Goal: Check status

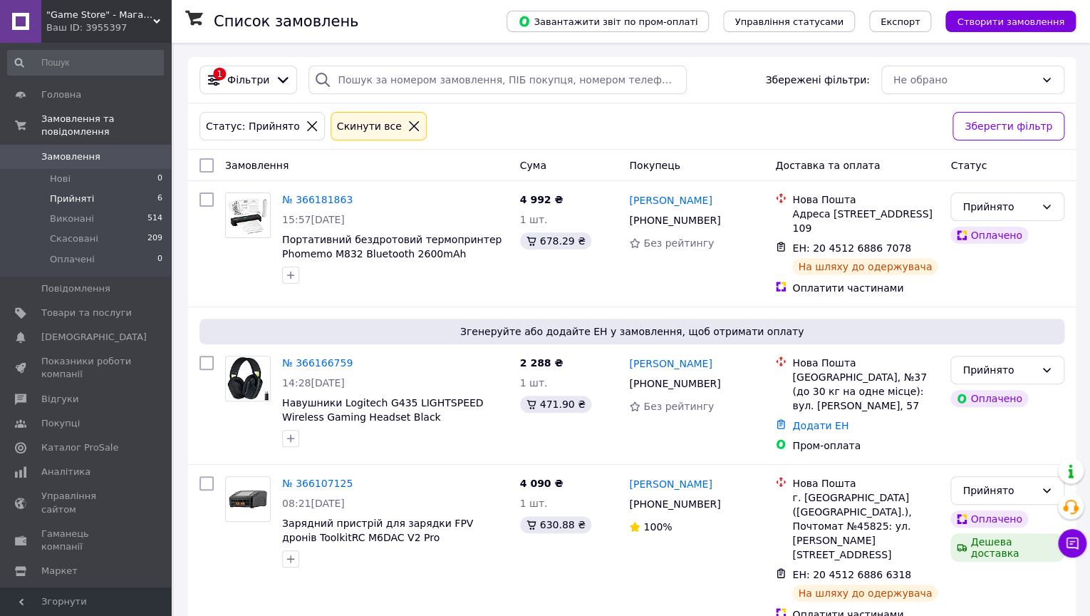
click at [69, 196] on span "Прийняті" at bounding box center [72, 198] width 44 height 13
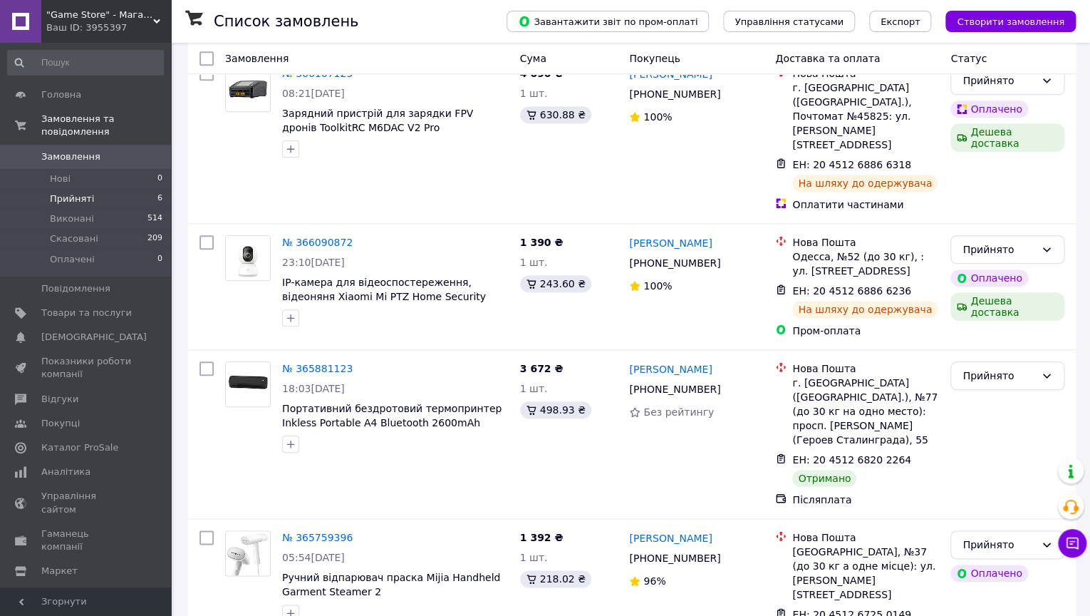
scroll to position [435, 0]
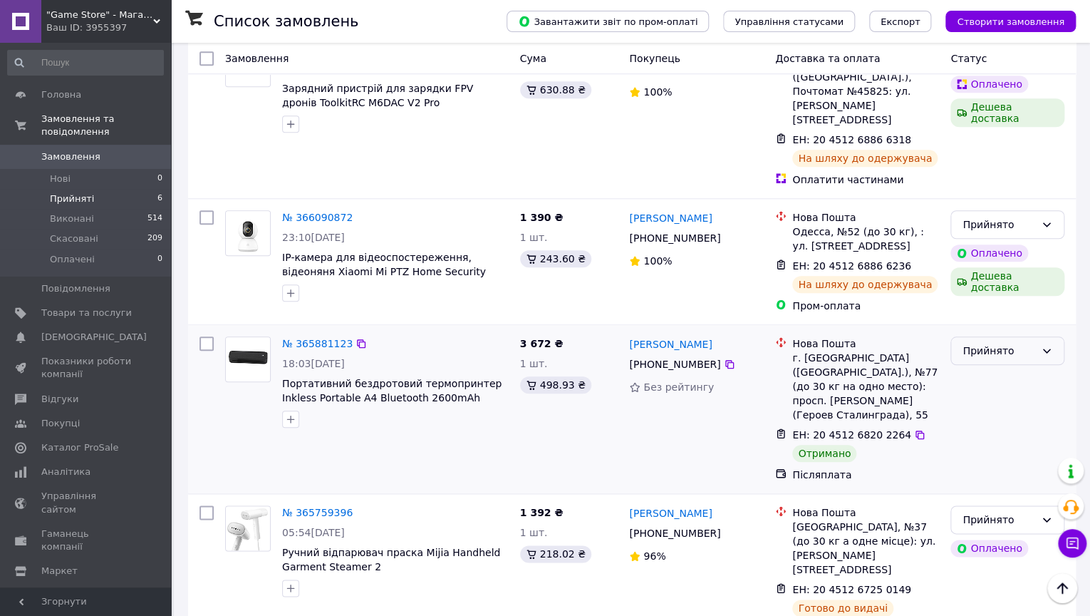
click at [976, 343] on div "Прийнято" at bounding box center [999, 351] width 73 height 16
click at [980, 363] on li "Виконано" at bounding box center [1007, 364] width 113 height 26
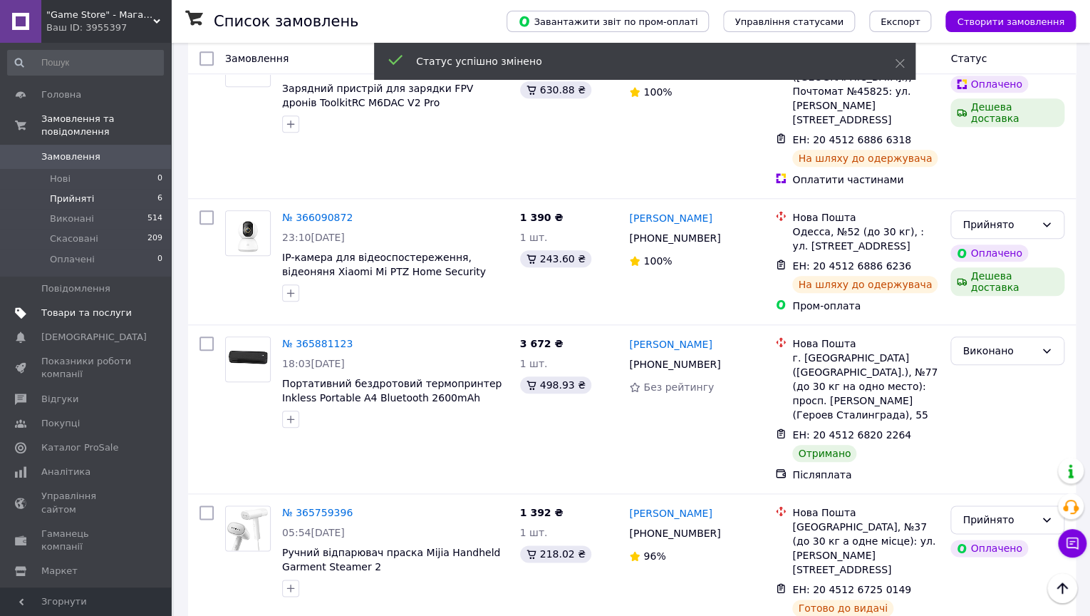
click at [78, 318] on span "Товари та послуги" at bounding box center [86, 312] width 90 height 13
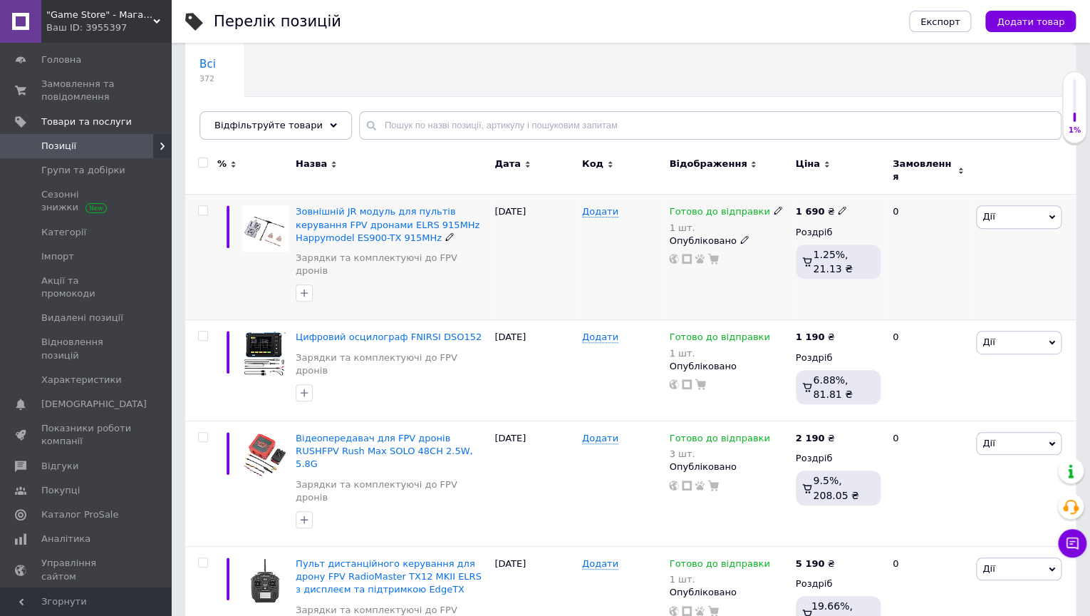
scroll to position [114, 0]
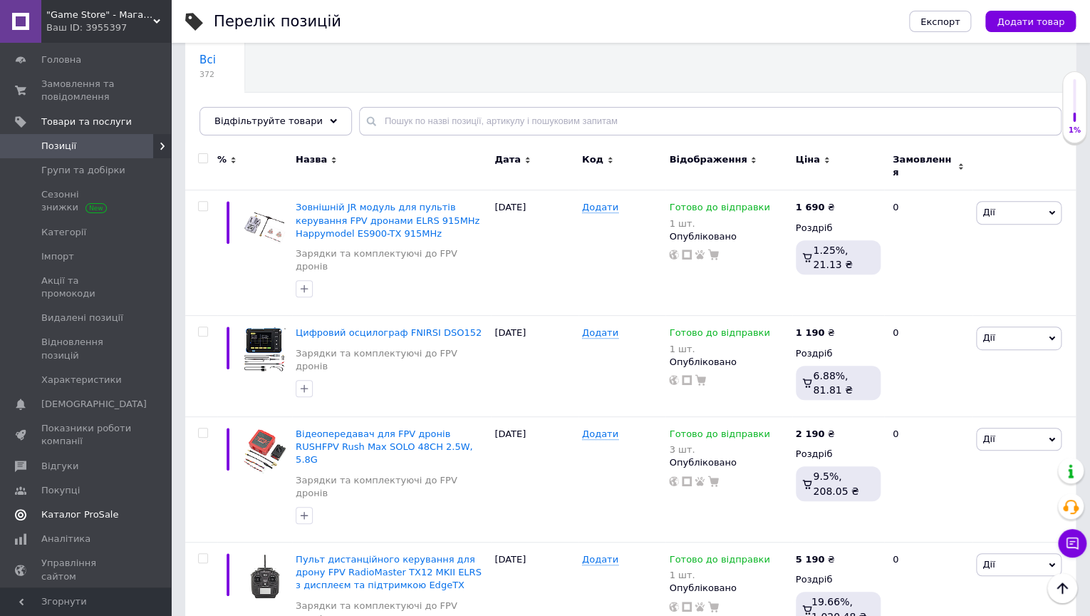
click at [57, 514] on link "Каталог ProSale" at bounding box center [85, 514] width 171 height 24
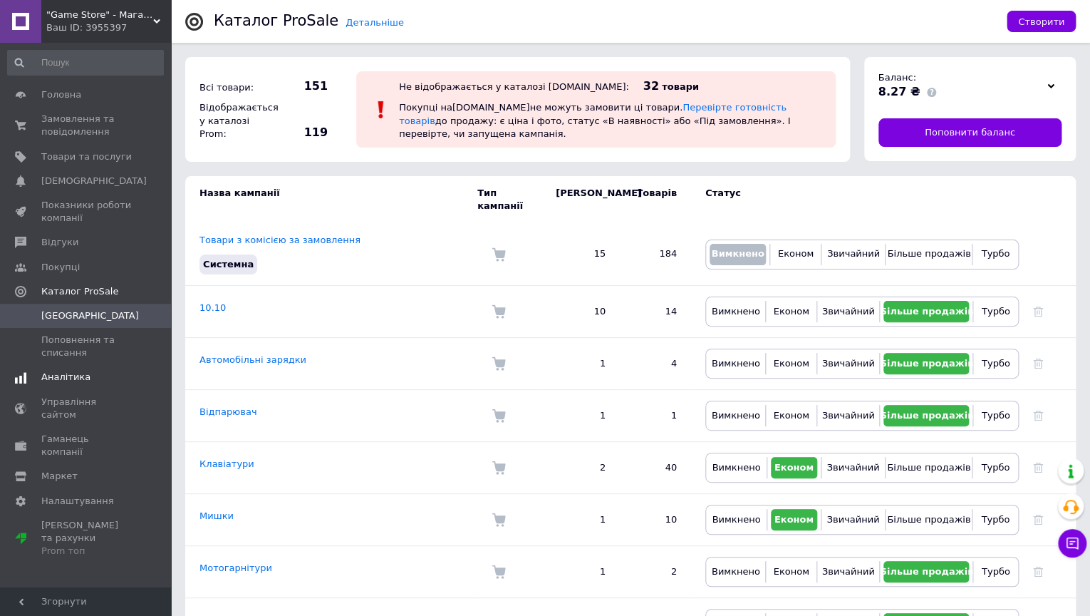
click at [58, 378] on span "Аналітика" at bounding box center [65, 376] width 49 height 13
